Goal: Navigation & Orientation: Understand site structure

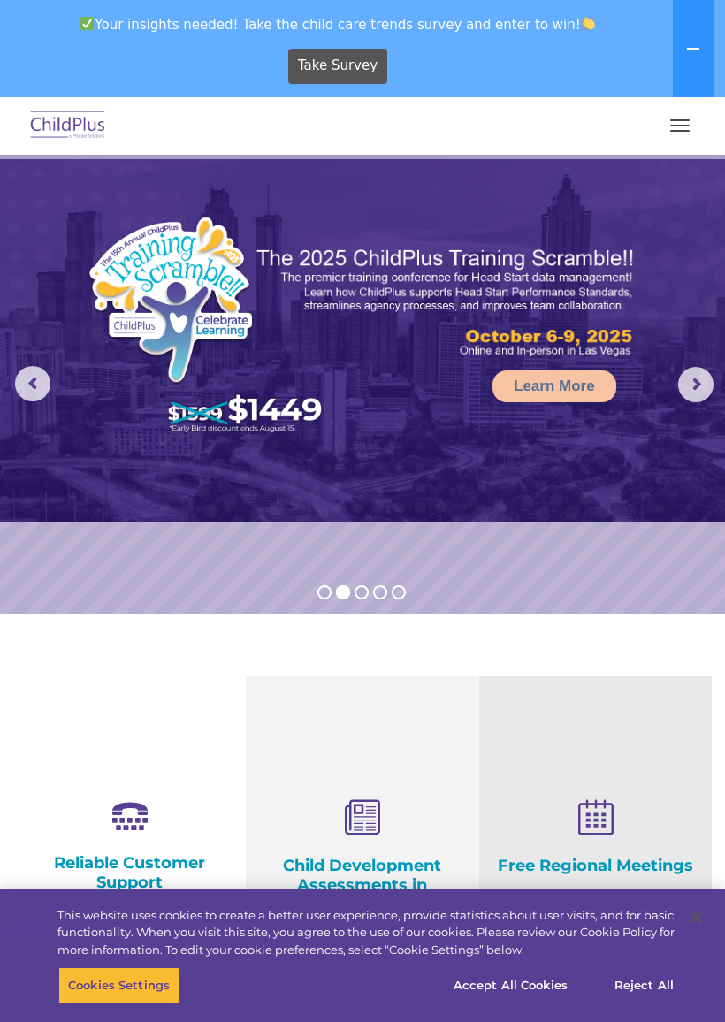
select select "MEDIUM"
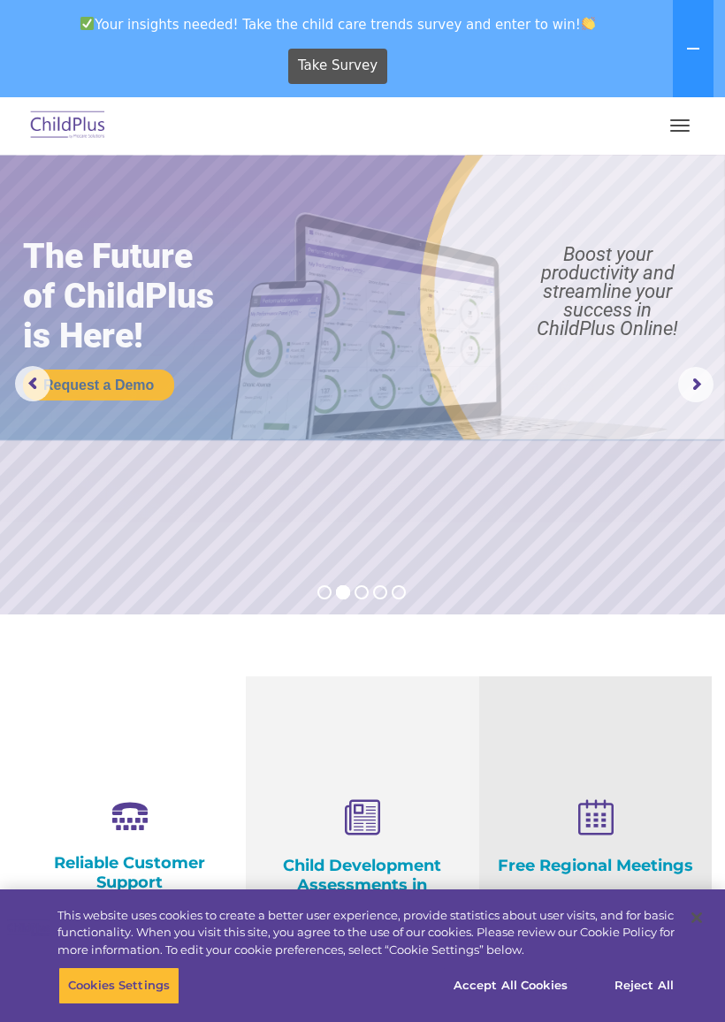
click at [681, 126] on span "button" at bounding box center [679, 126] width 19 height 2
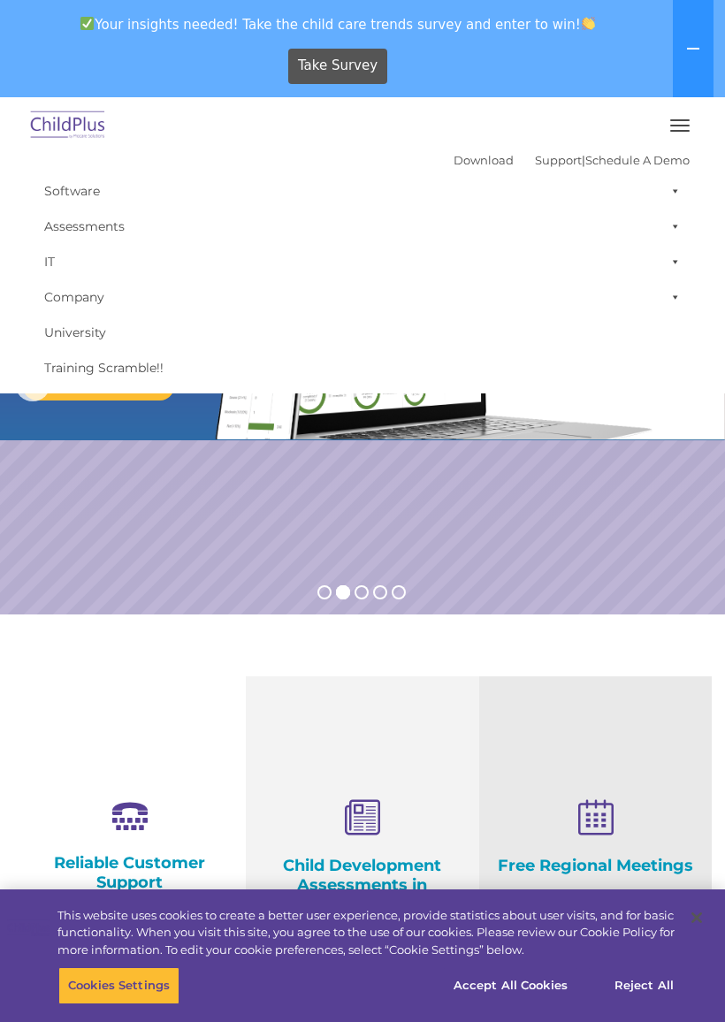
click at [697, 41] on button at bounding box center [693, 48] width 41 height 97
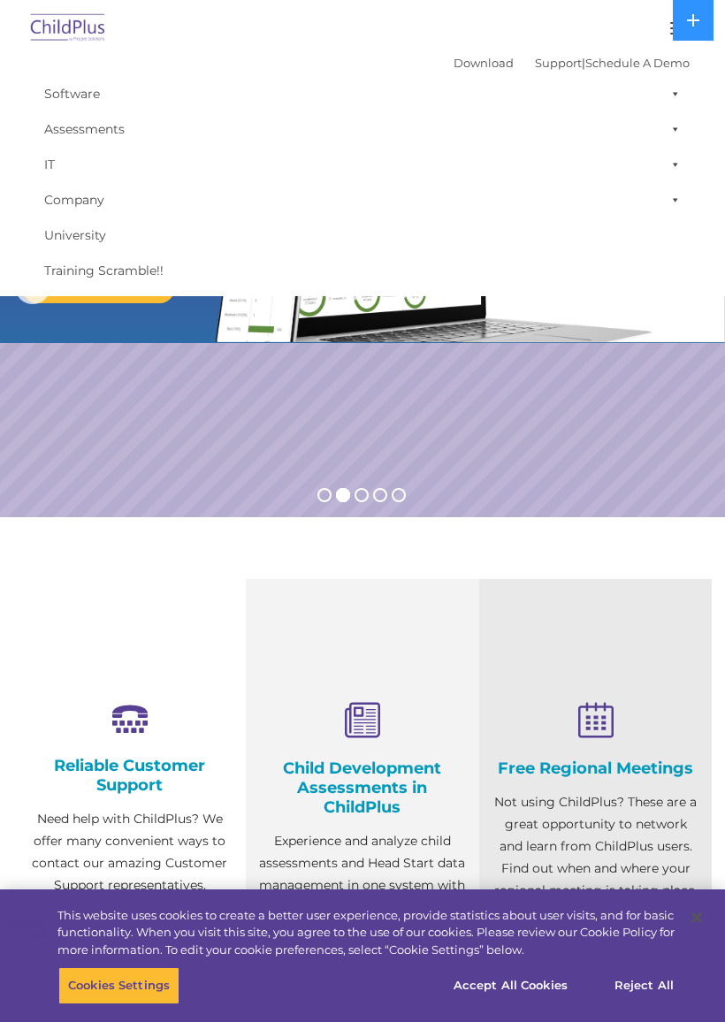
click at [80, 26] on img at bounding box center [68, 29] width 83 height 42
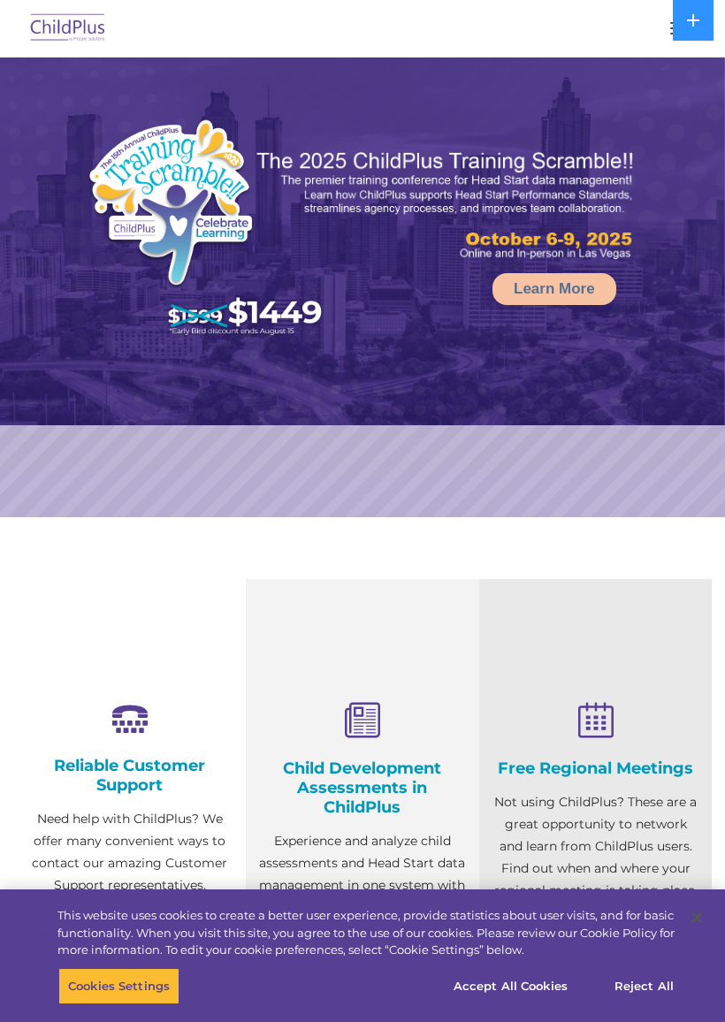
select select "MEDIUM"
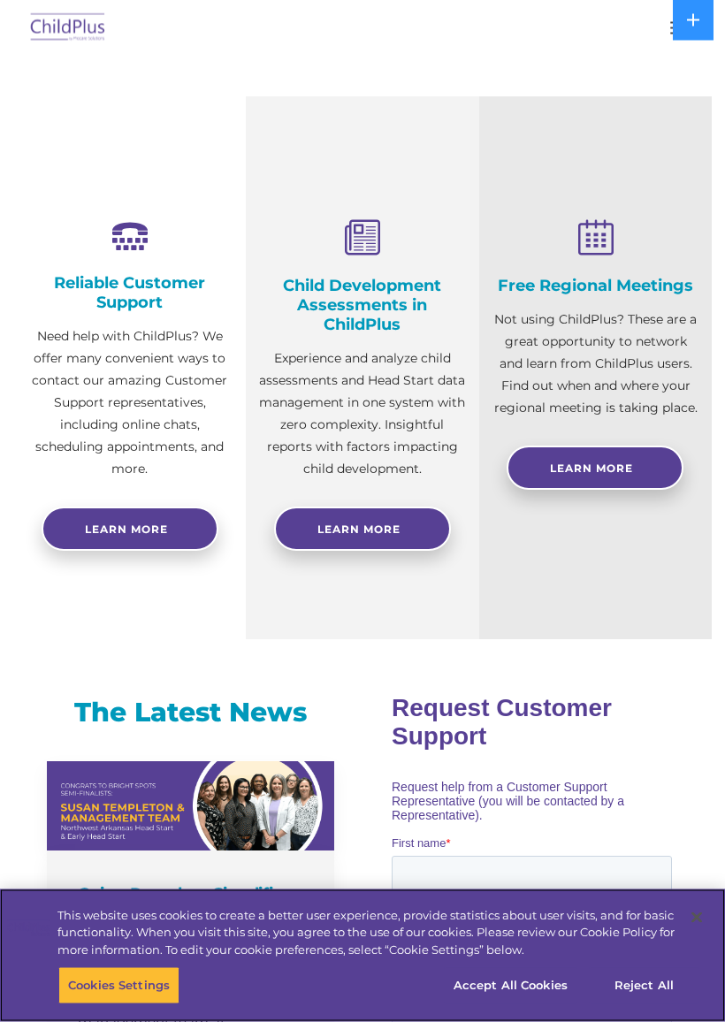
scroll to position [483, 0]
click at [660, 975] on button "Reject All" at bounding box center [644, 985] width 111 height 37
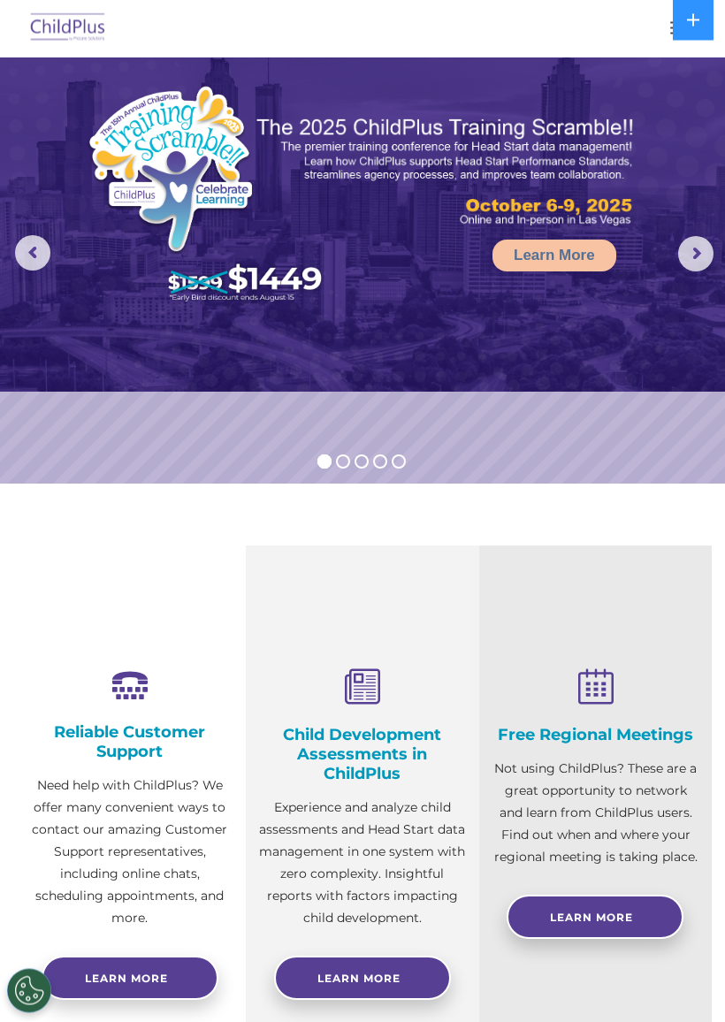
scroll to position [0, 0]
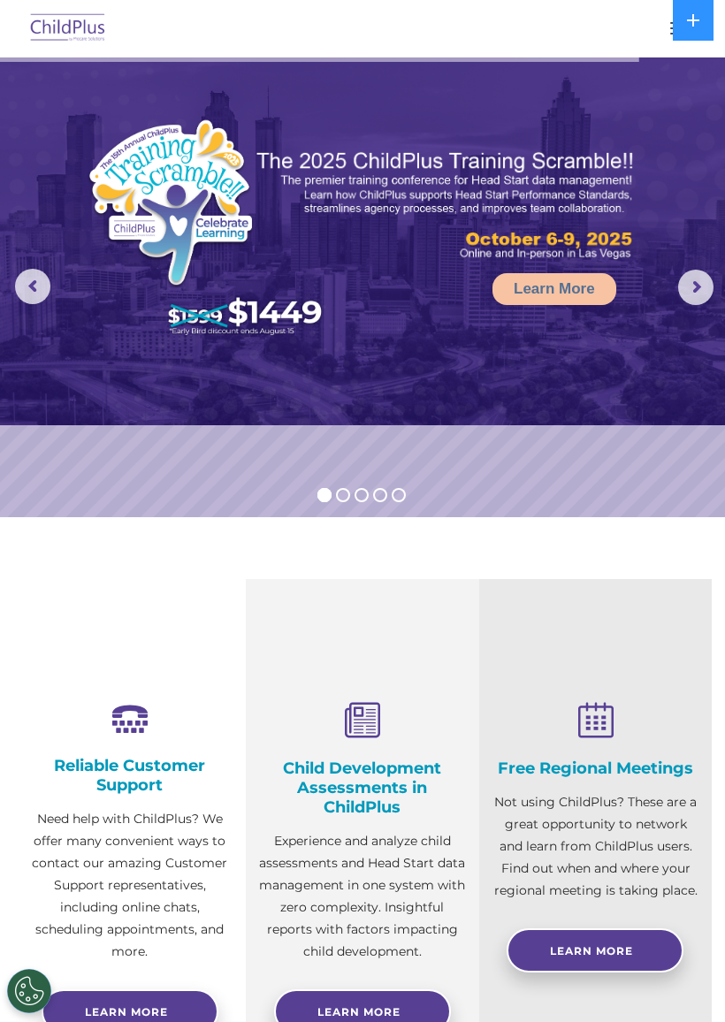
click at [707, 19] on button at bounding box center [693, 20] width 41 height 41
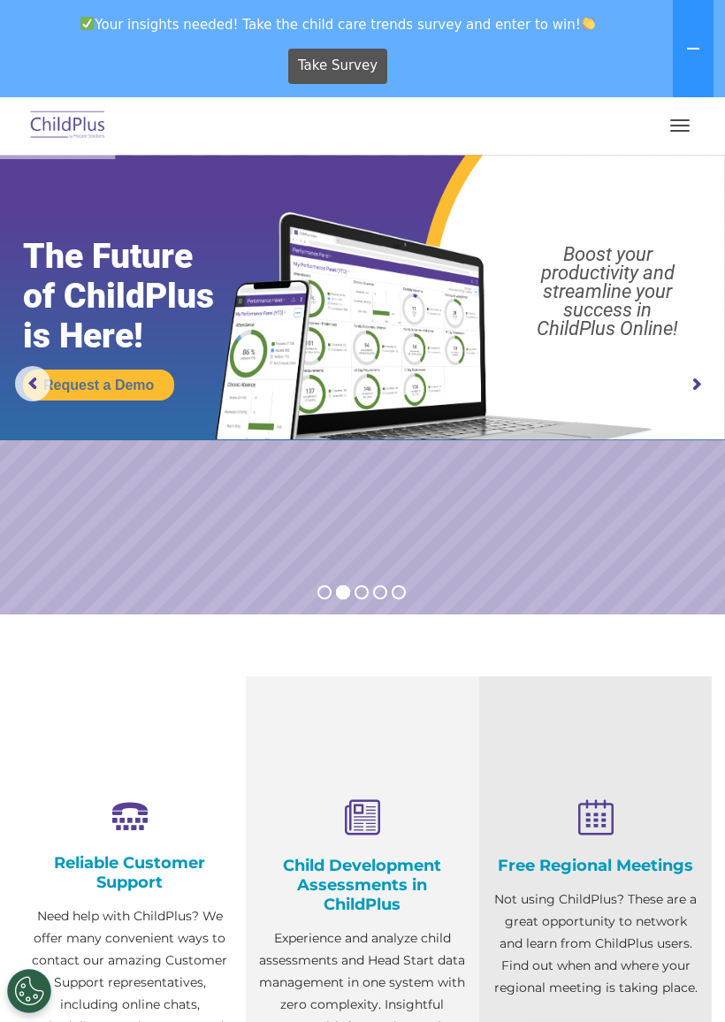
click at [705, 44] on button at bounding box center [693, 48] width 41 height 97
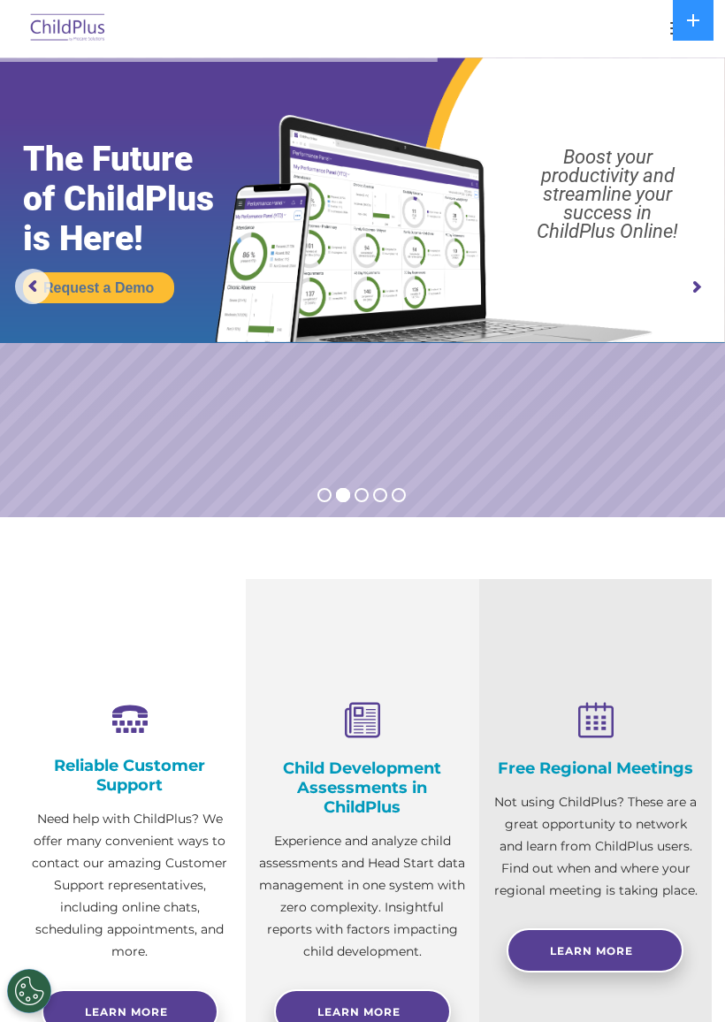
click at [72, 17] on img at bounding box center [68, 29] width 83 height 42
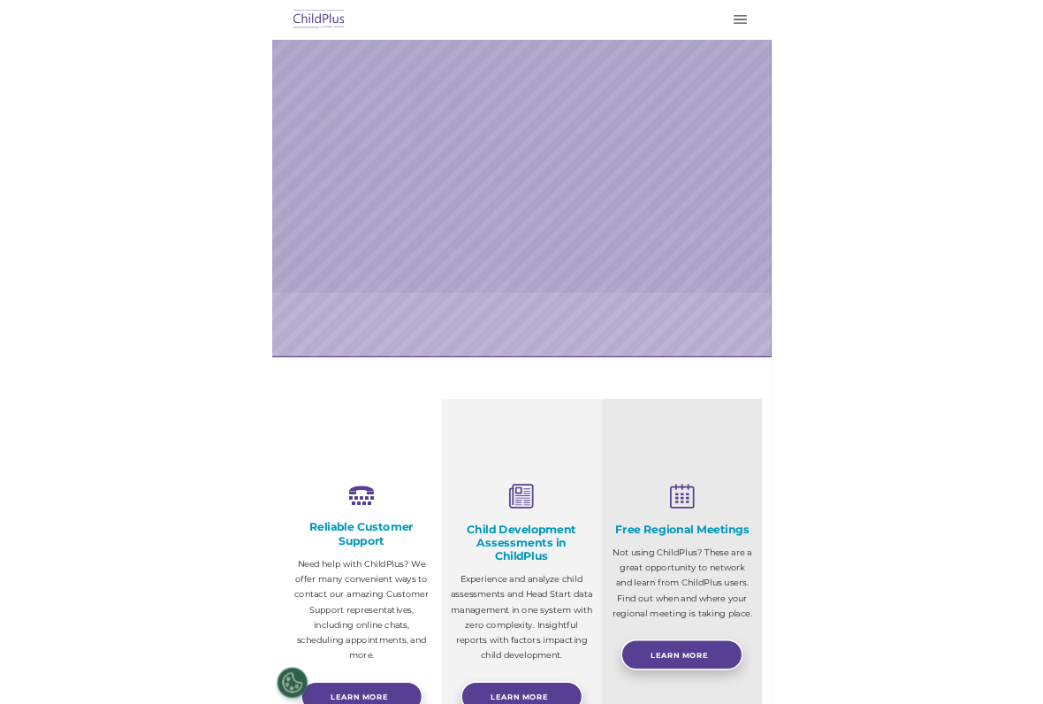
scroll to position [-19, 0]
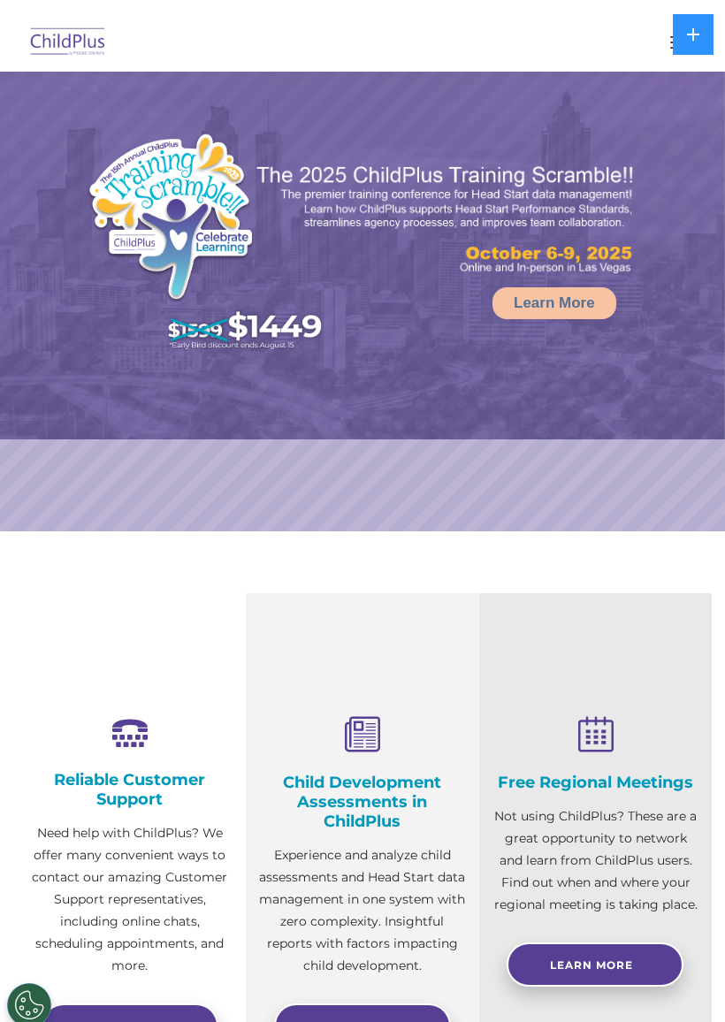
select select "MEDIUM"
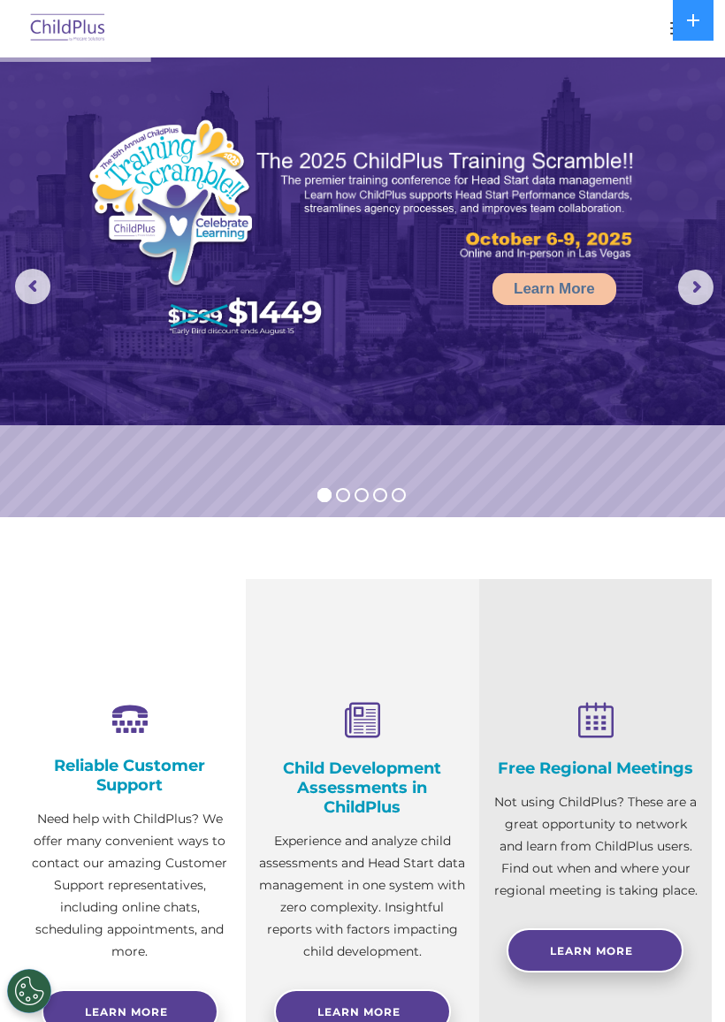
click at [720, 277] on img at bounding box center [362, 241] width 725 height 368
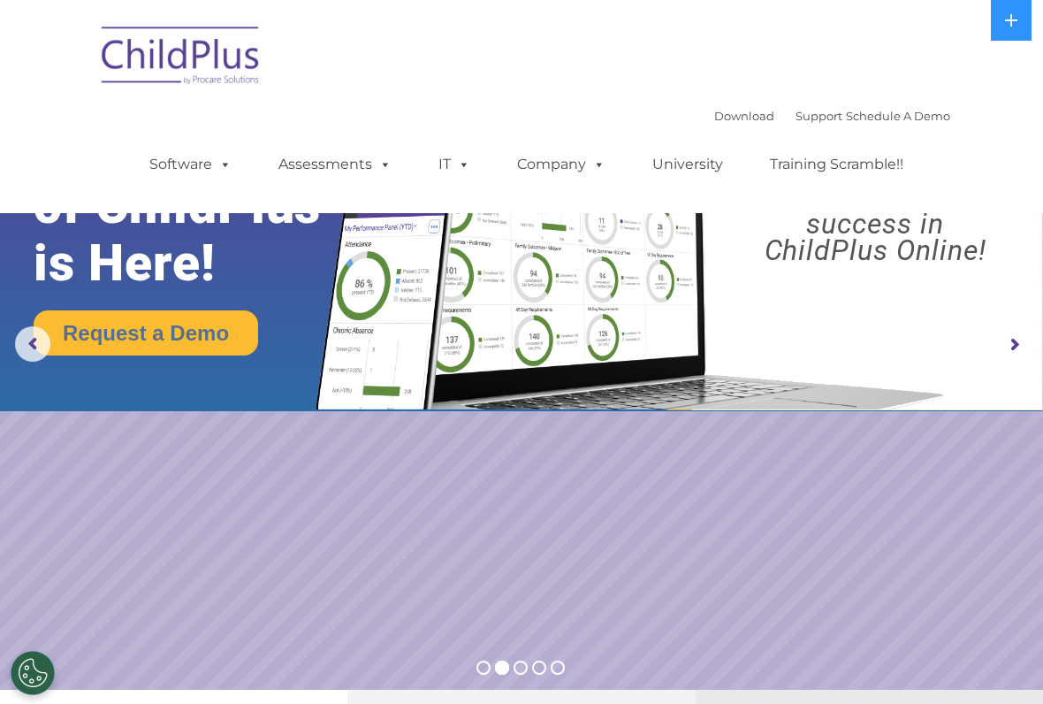
click at [195, 19] on img at bounding box center [181, 58] width 177 height 88
click at [375, 162] on span at bounding box center [381, 164] width 19 height 17
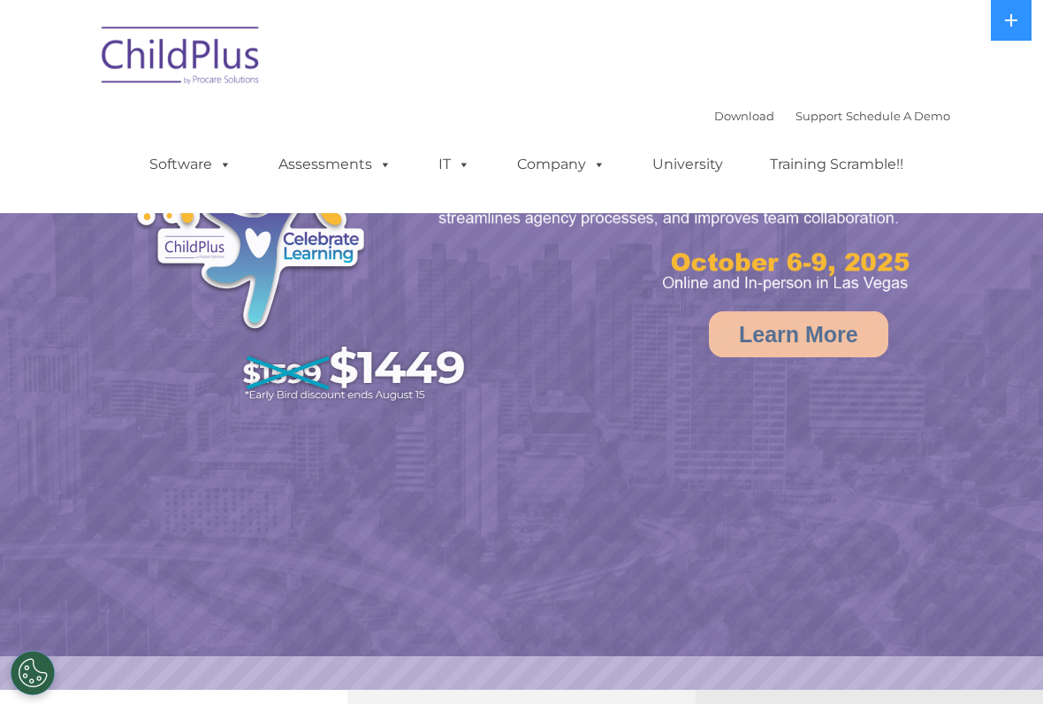
select select "MEDIUM"
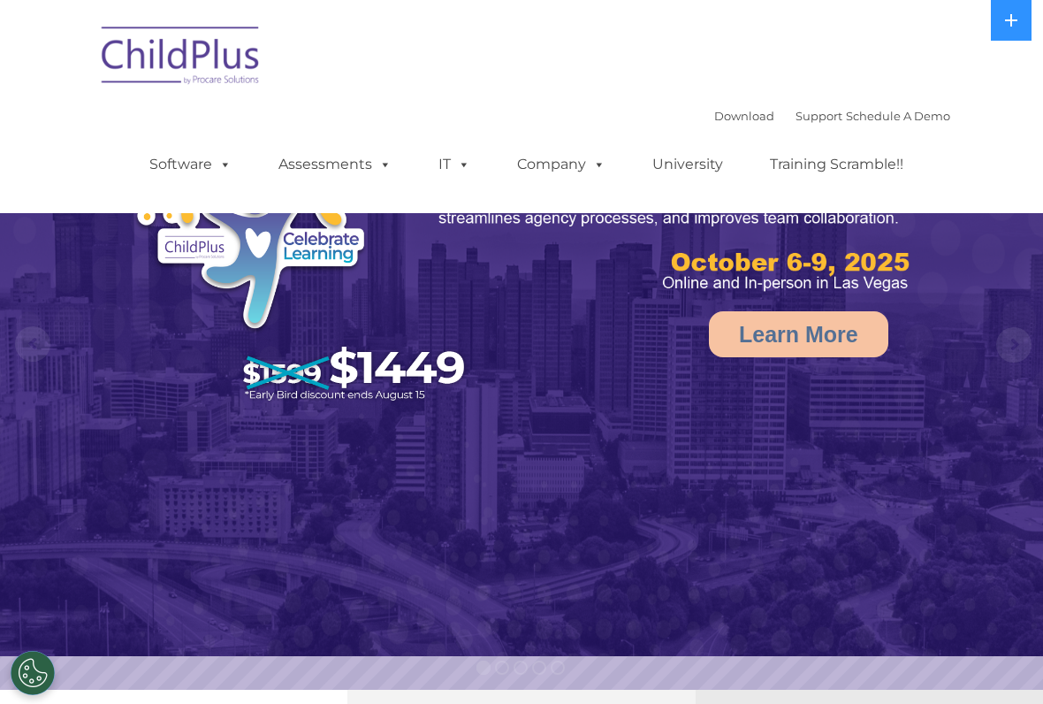
click at [533, 153] on link "Company" at bounding box center [561, 164] width 124 height 35
click at [473, 385] on img at bounding box center [301, 250] width 351 height 324
click at [226, 172] on span at bounding box center [221, 164] width 19 height 17
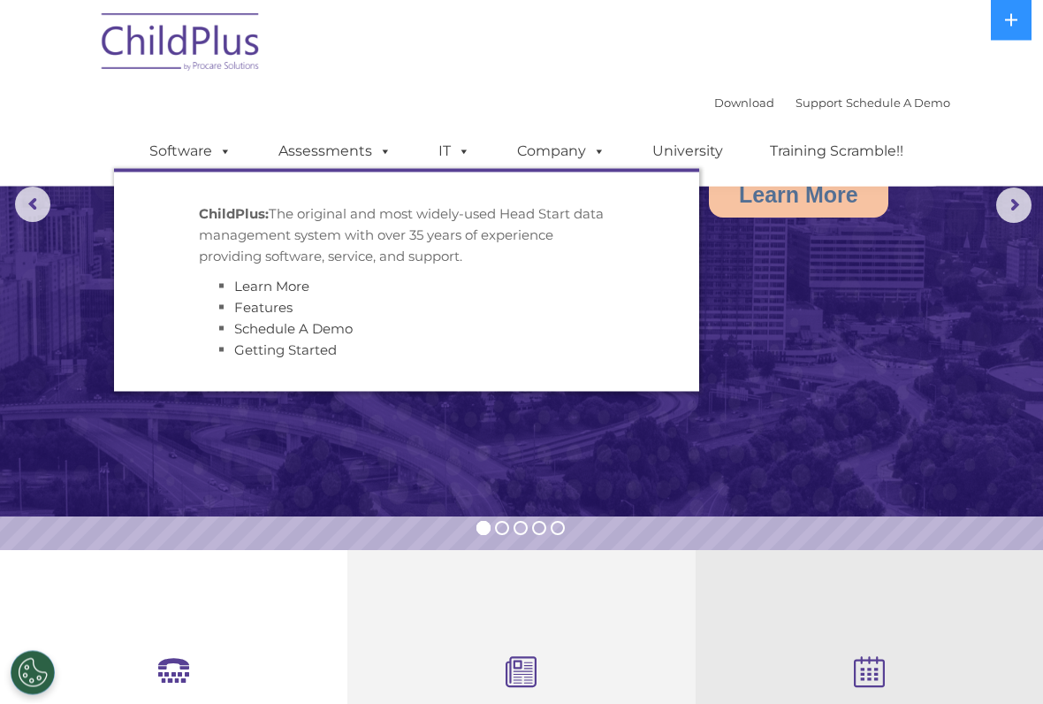
scroll to position [151, 0]
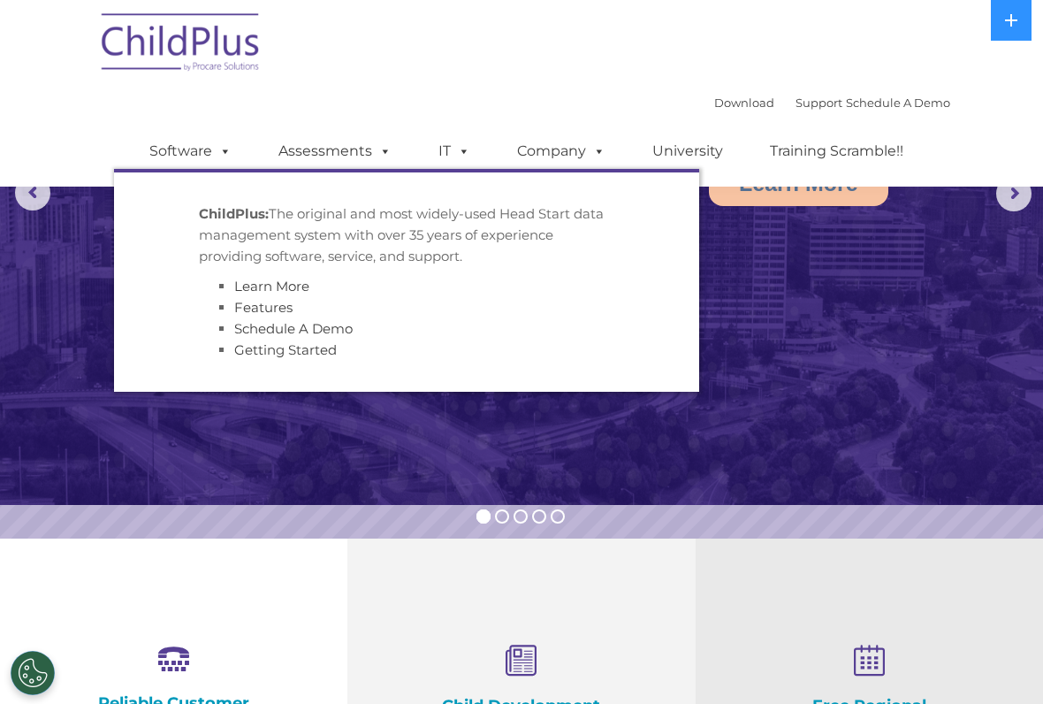
click at [911, 307] on img at bounding box center [521, 177] width 1043 height 656
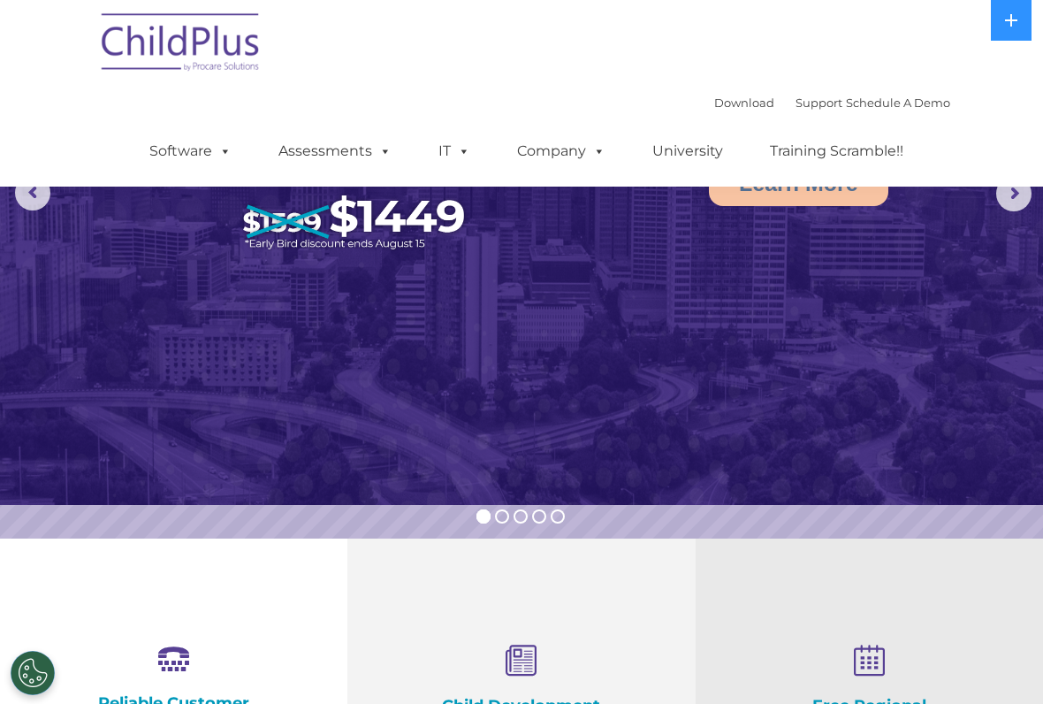
click at [212, 651] on icon at bounding box center [173, 659] width 171 height 31
